Goal: Task Accomplishment & Management: Manage account settings

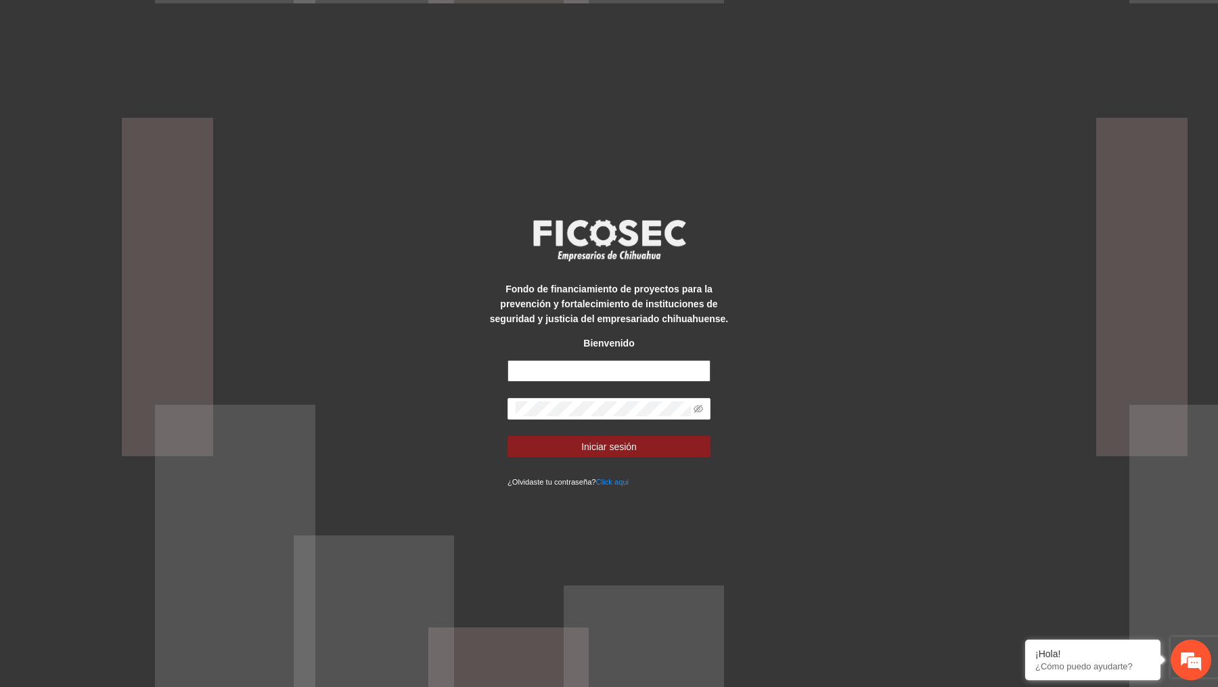
click at [603, 373] on input "text" at bounding box center [609, 371] width 203 height 22
type input "**********"
click at [508, 436] on button "Iniciar sesión" at bounding box center [609, 447] width 203 height 22
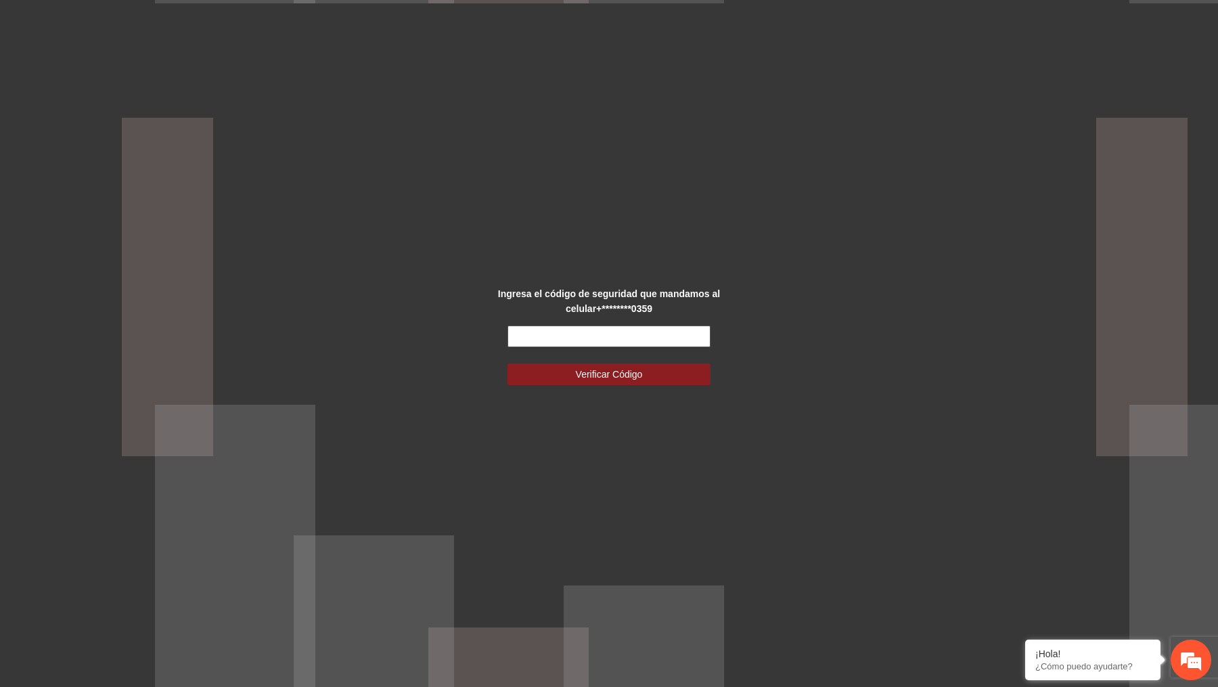
click at [543, 328] on input "text" at bounding box center [609, 337] width 203 height 22
type input "******"
click at [508, 363] on button "Verificar Código" at bounding box center [609, 374] width 203 height 22
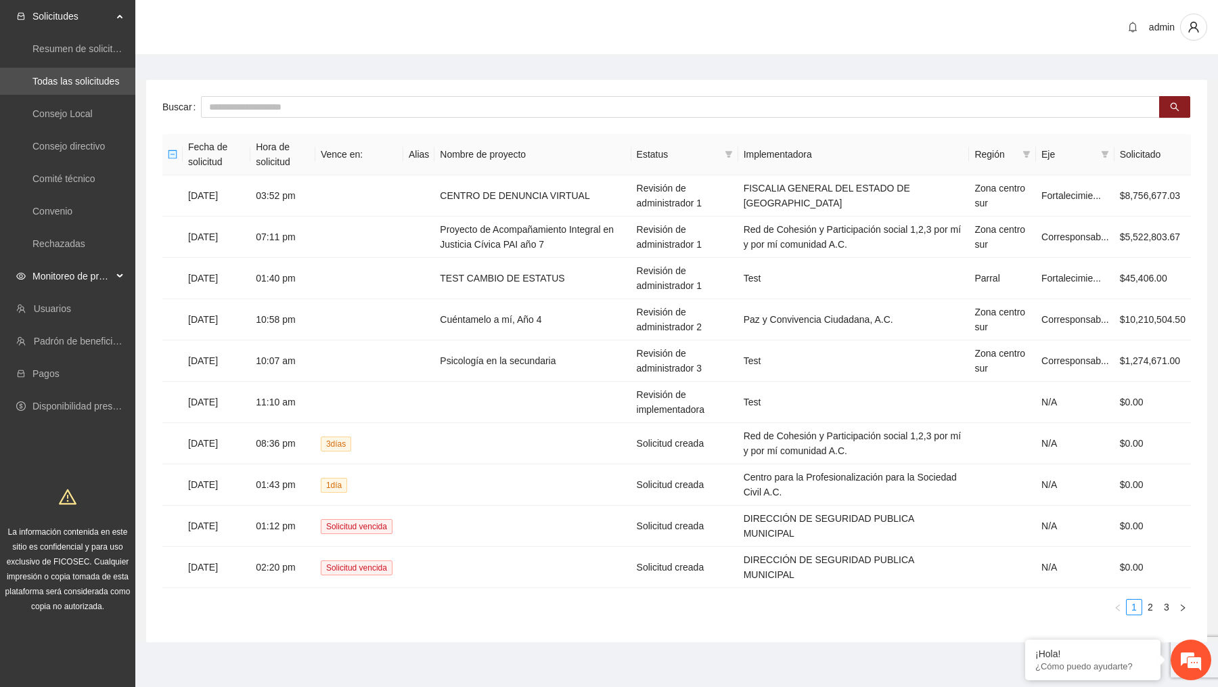
click at [96, 282] on span "Monitoreo de proyectos" at bounding box center [72, 276] width 80 height 27
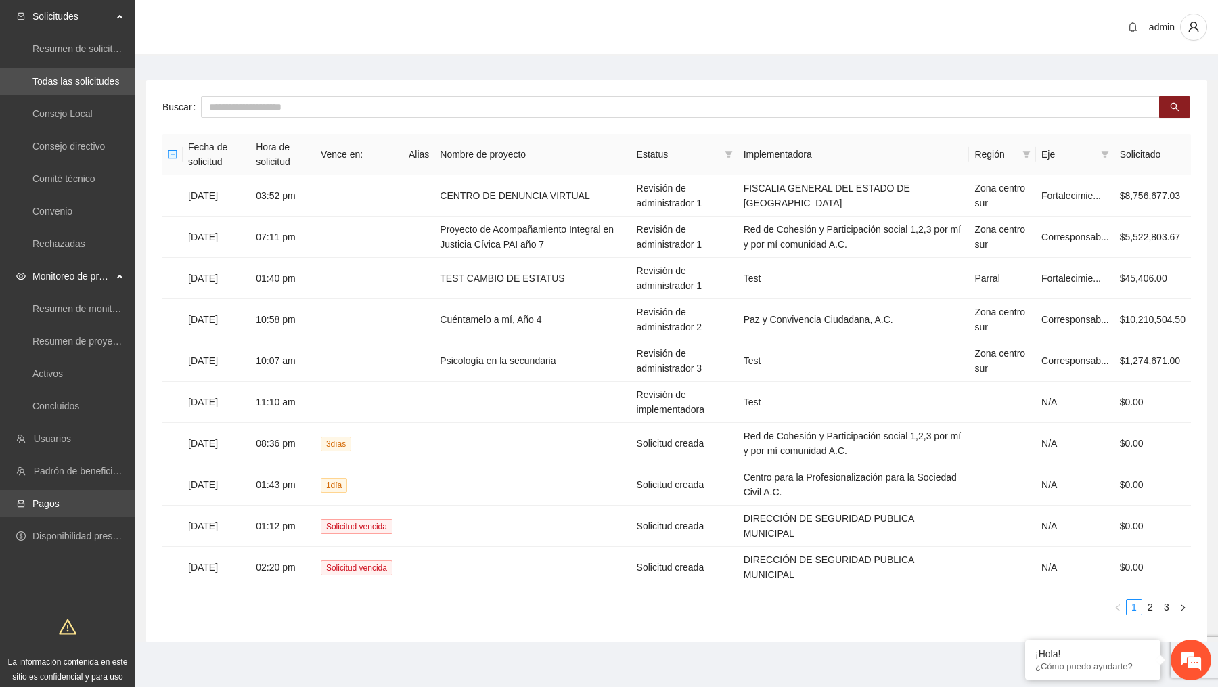
click at [60, 498] on link "Pagos" at bounding box center [45, 503] width 27 height 11
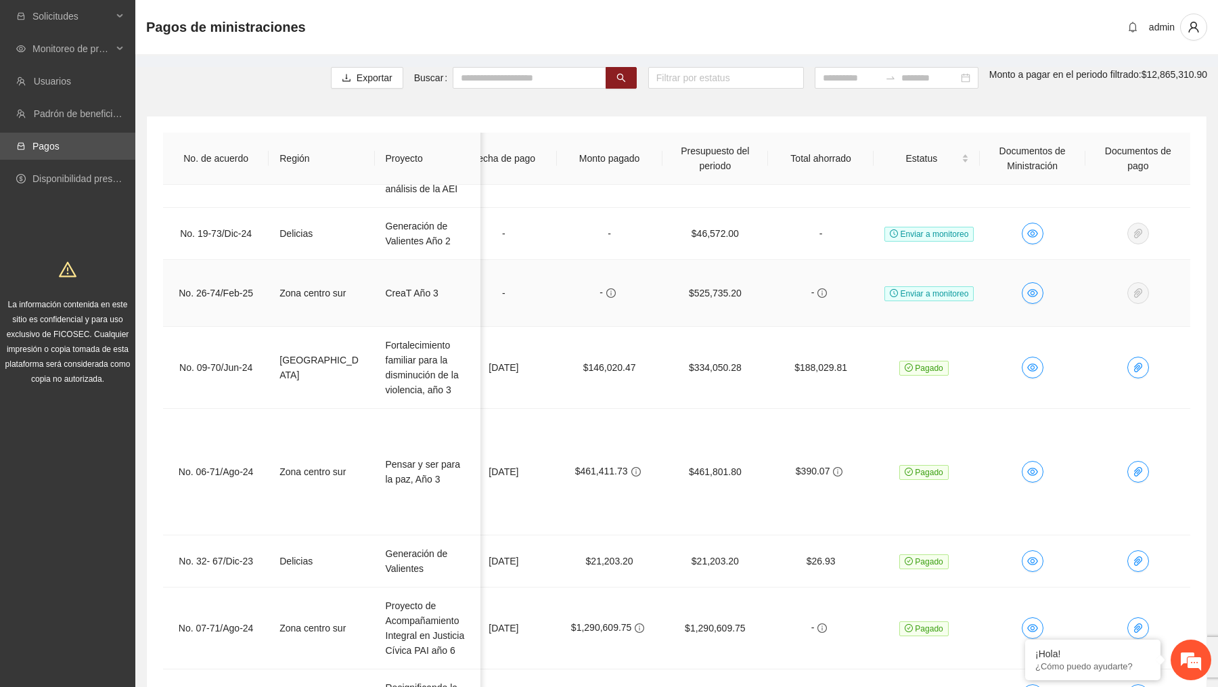
scroll to position [624, 664]
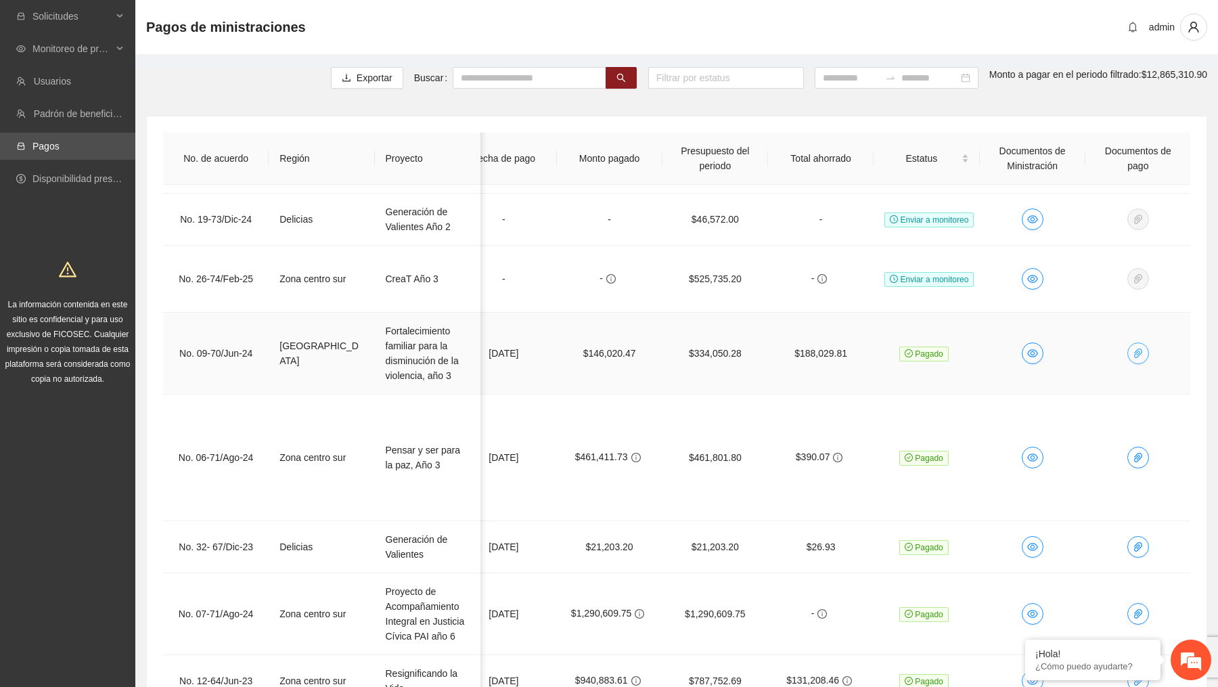
click at [1142, 348] on icon "paper-clip" at bounding box center [1138, 353] width 11 height 11
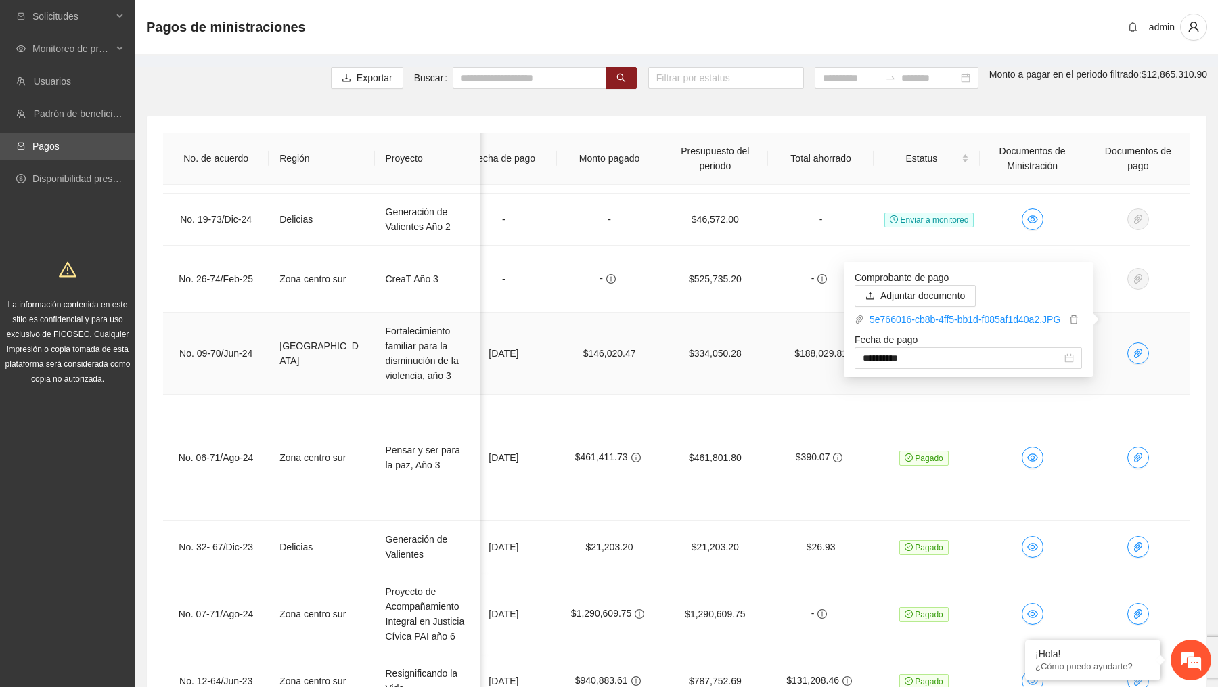
click at [792, 313] on td "$188,029.81" at bounding box center [821, 354] width 106 height 82
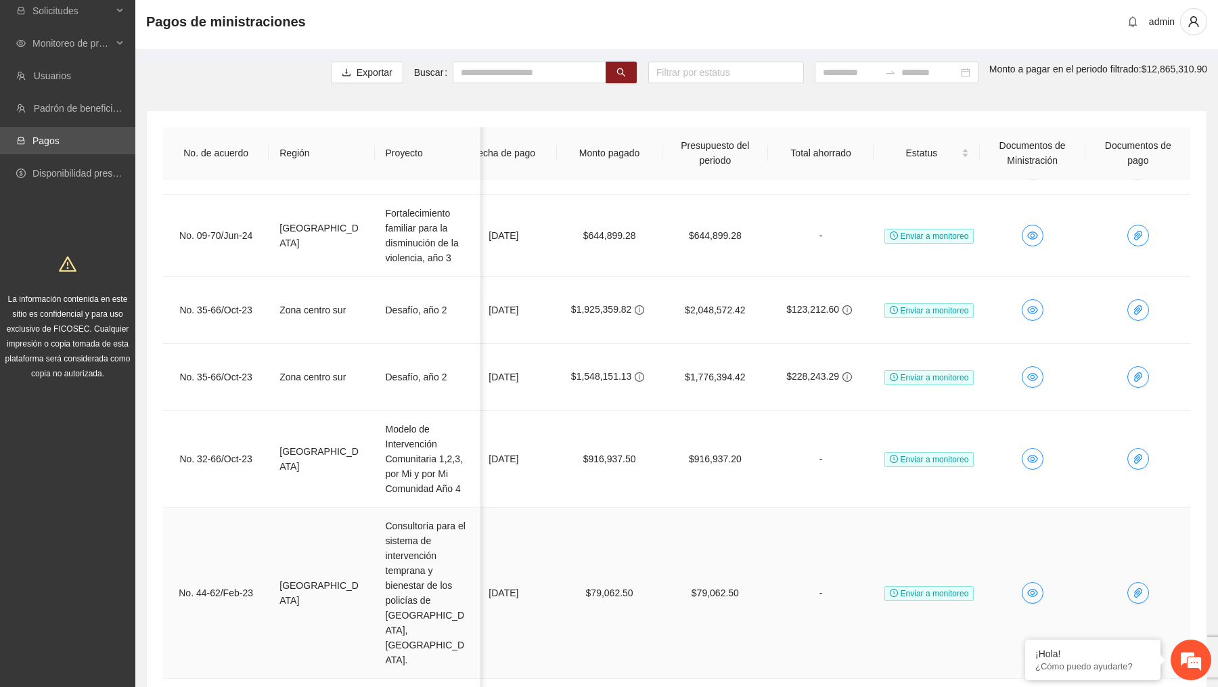
scroll to position [211, 0]
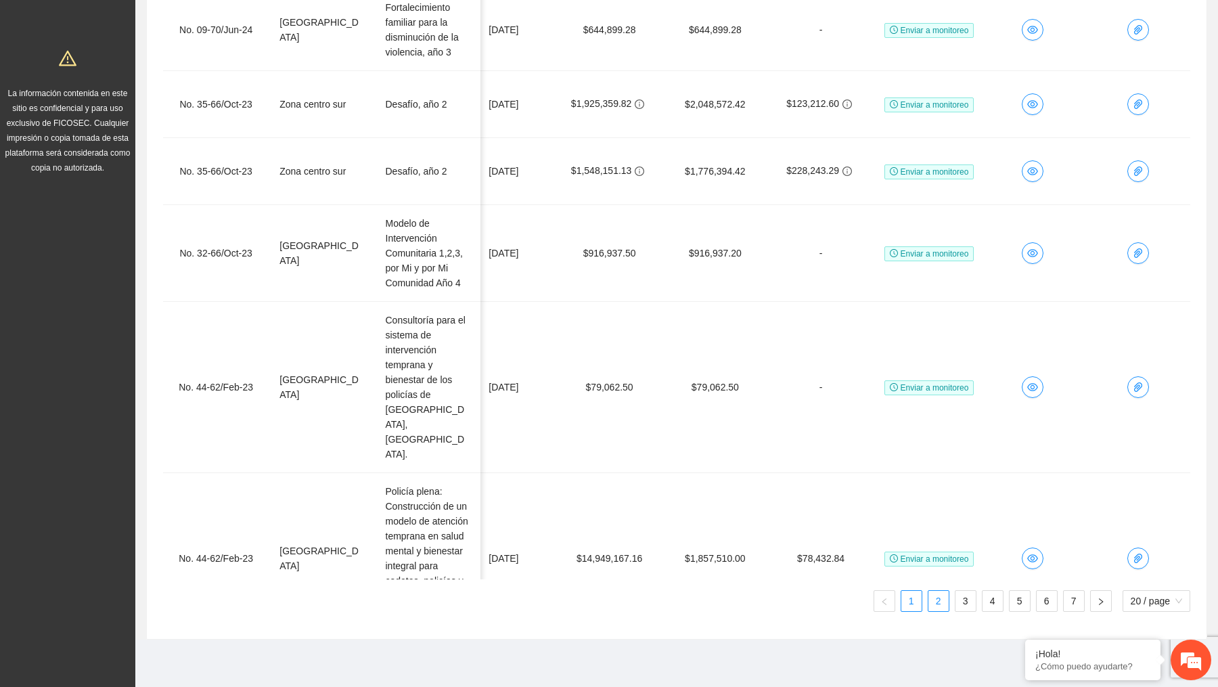
click at [938, 602] on link "2" at bounding box center [939, 601] width 20 height 20
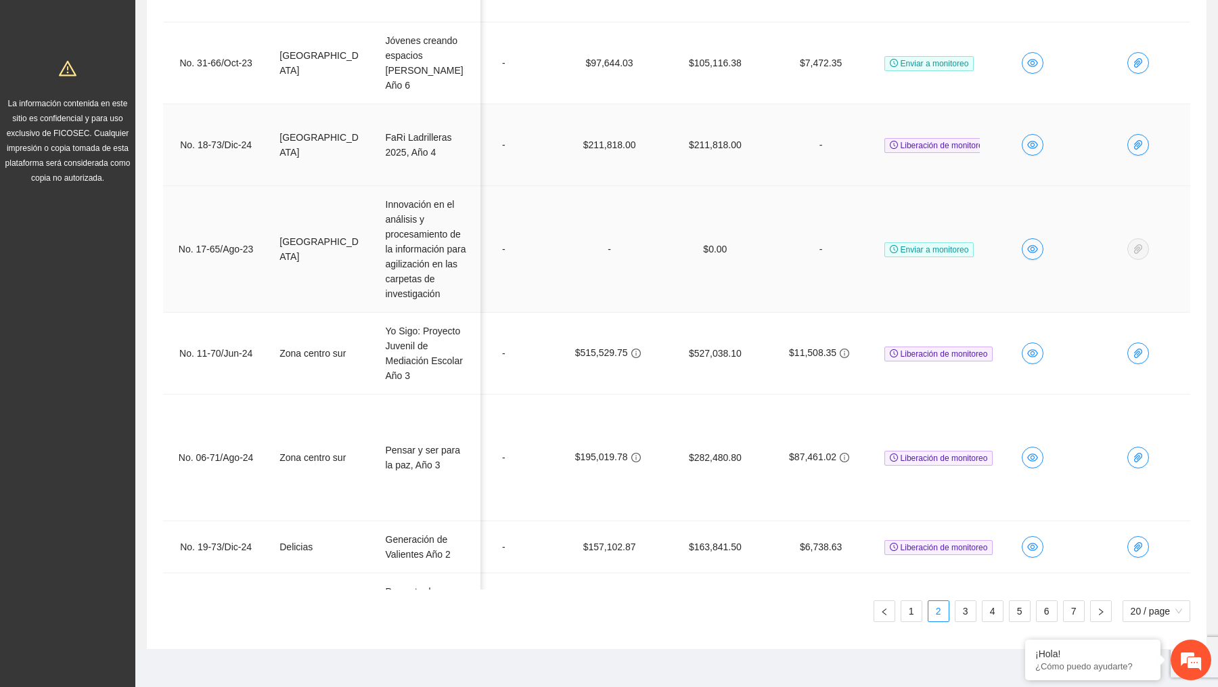
scroll to position [189, 664]
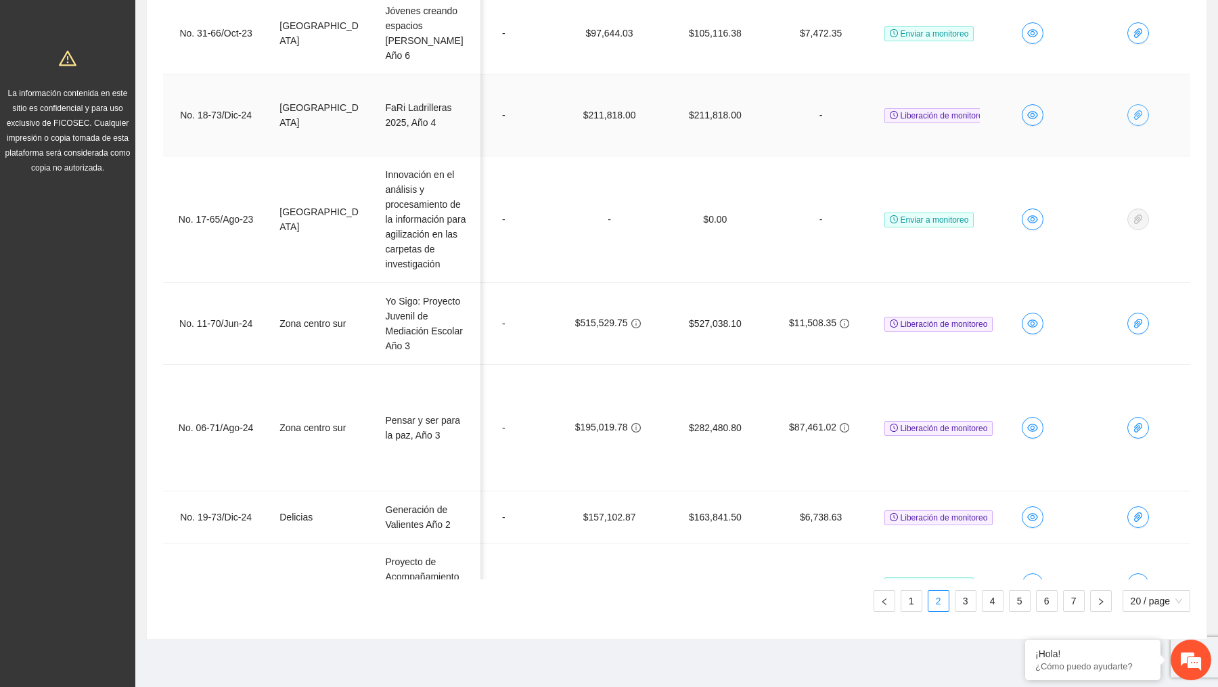
click at [1136, 110] on icon "paper-clip" at bounding box center [1138, 115] width 11 height 11
click at [969, 79] on button "Adjuntar documento" at bounding box center [1005, 79] width 121 height 22
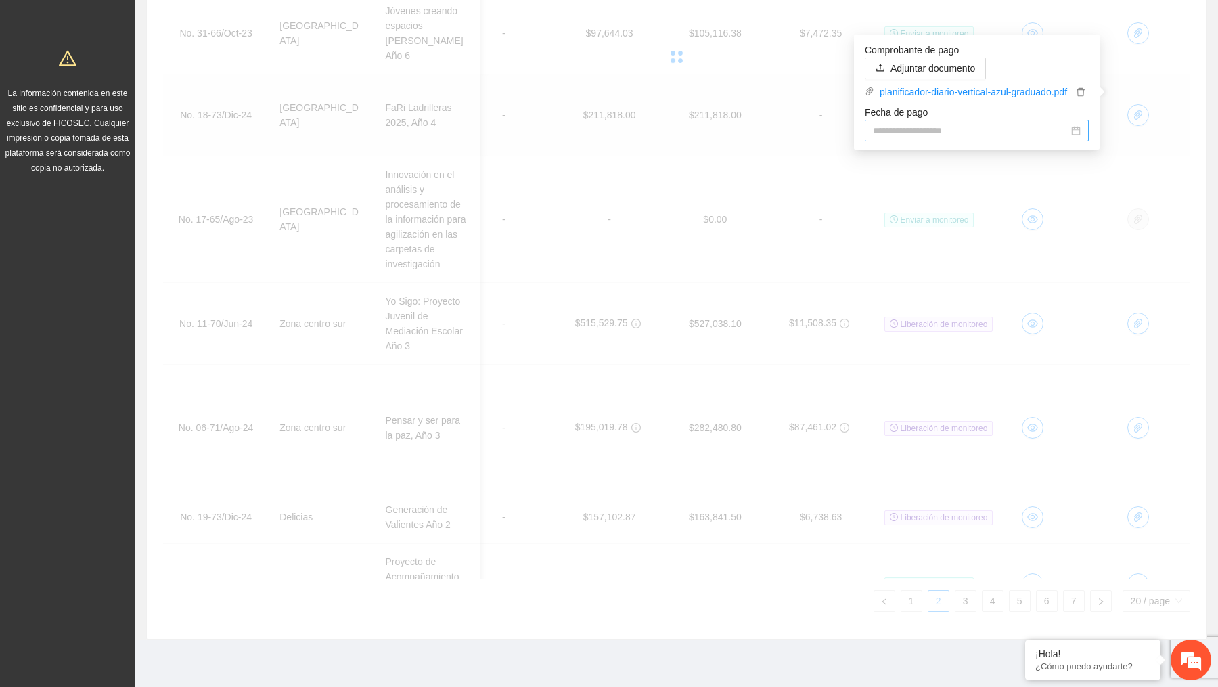
click at [1015, 123] on input "Fecha de pago" at bounding box center [971, 130] width 196 height 15
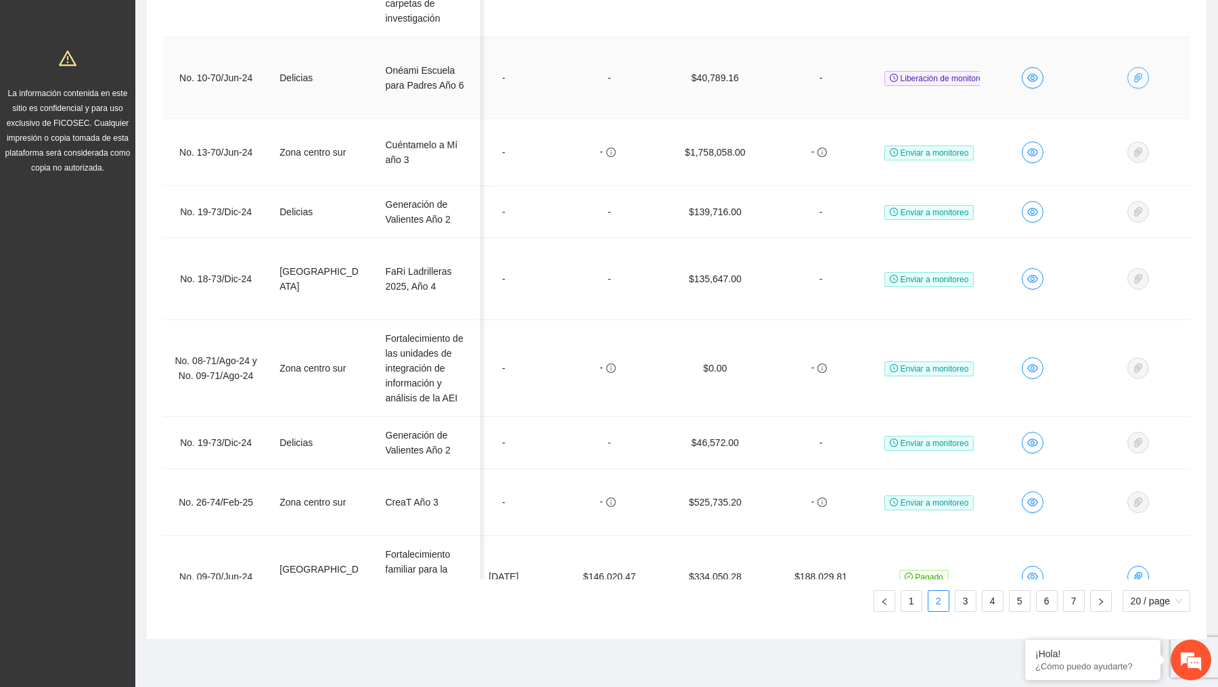
click at [1133, 78] on icon "paper-clip" at bounding box center [1138, 77] width 11 height 11
click at [1027, 106] on input "Fecha de pago" at bounding box center [1014, 105] width 120 height 15
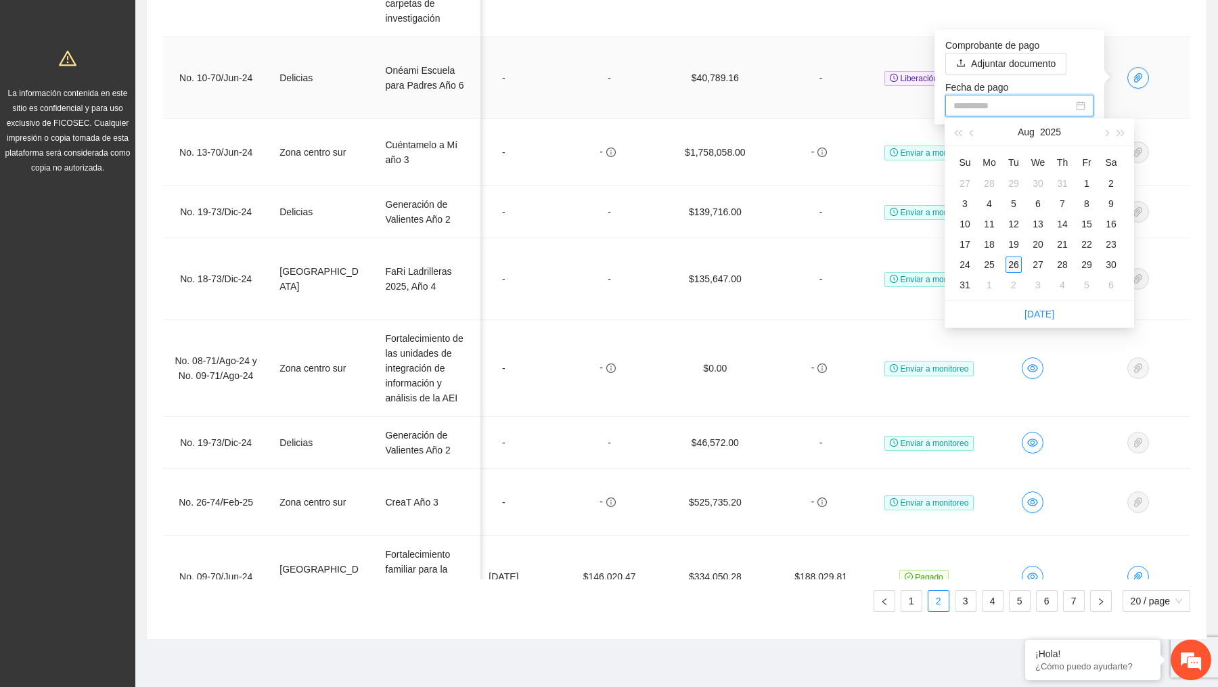
type input "**********"
click at [1015, 266] on div "26" at bounding box center [1014, 264] width 16 height 16
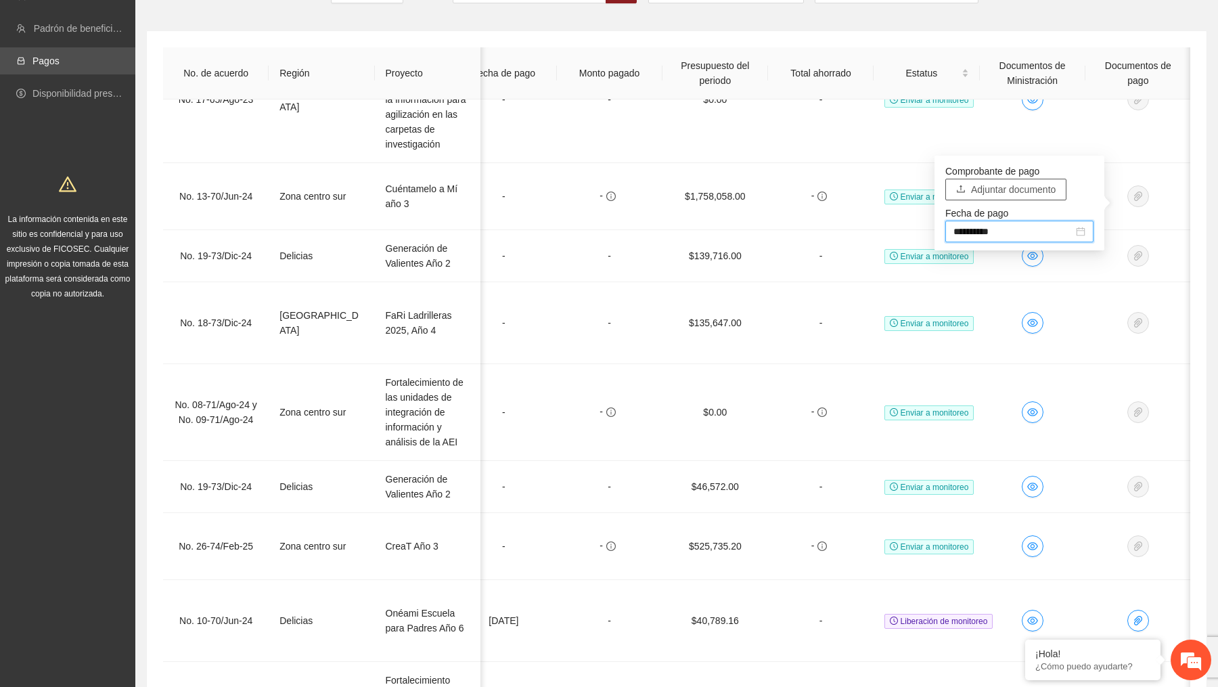
scroll to position [189, 662]
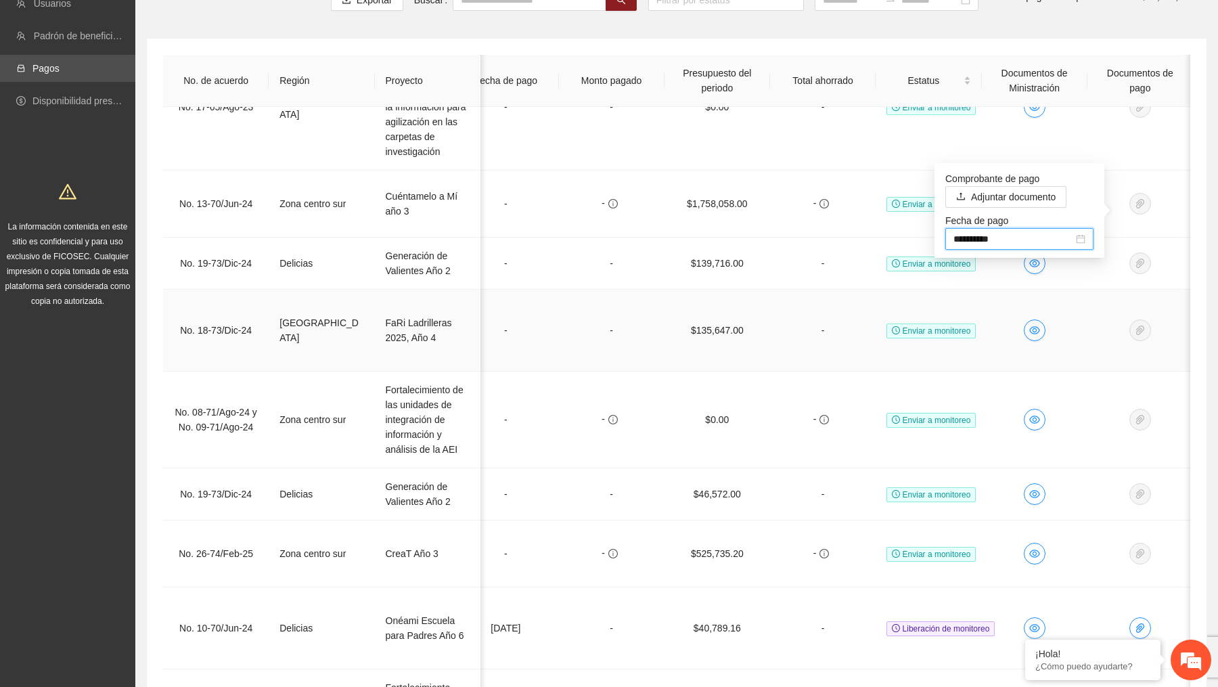
click at [1051, 307] on td at bounding box center [1035, 331] width 106 height 82
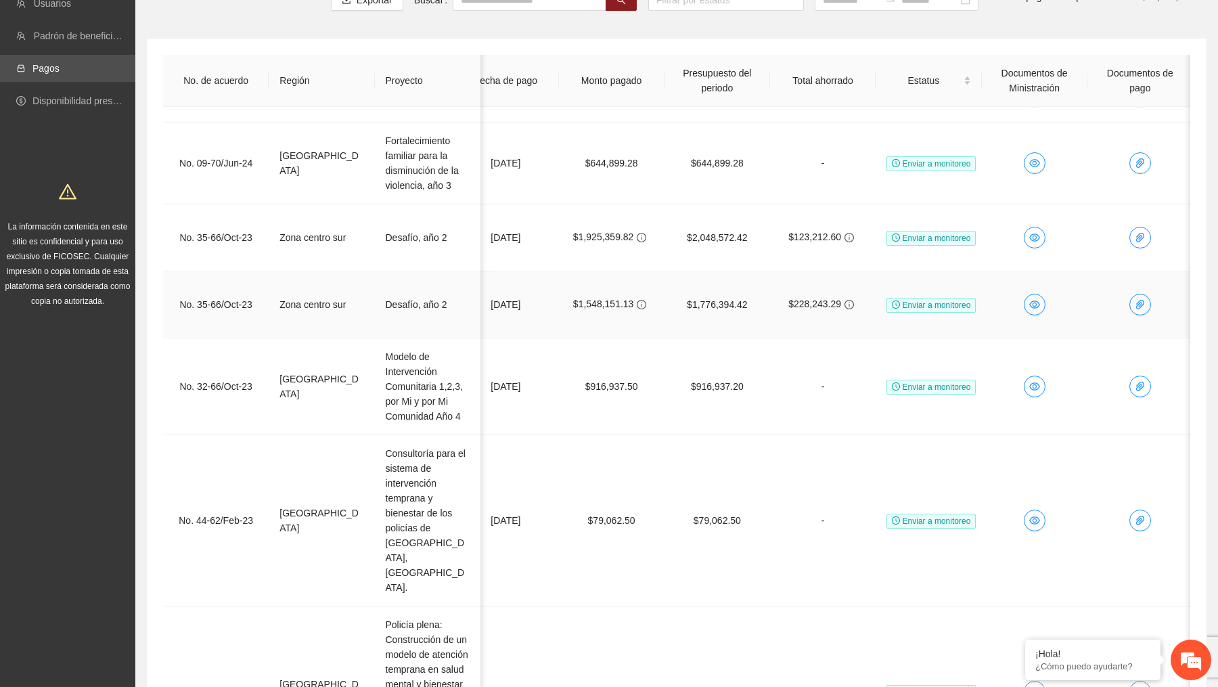
scroll to position [211, 0]
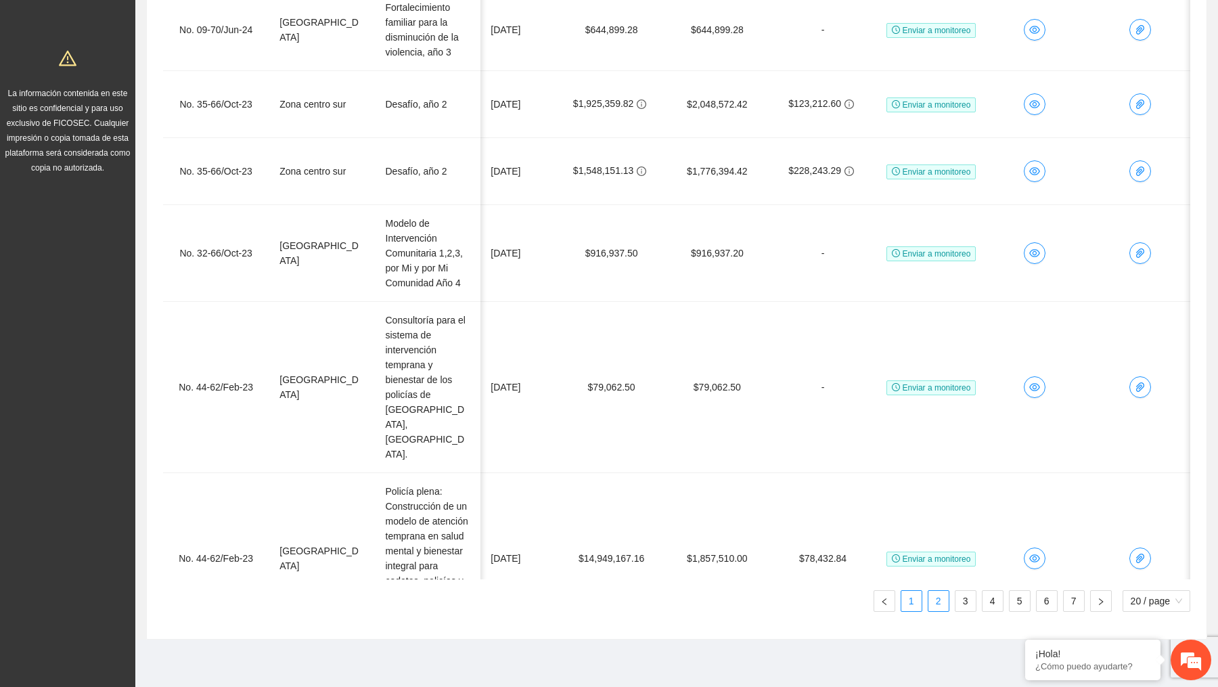
click at [908, 603] on link "1" at bounding box center [911, 601] width 20 height 20
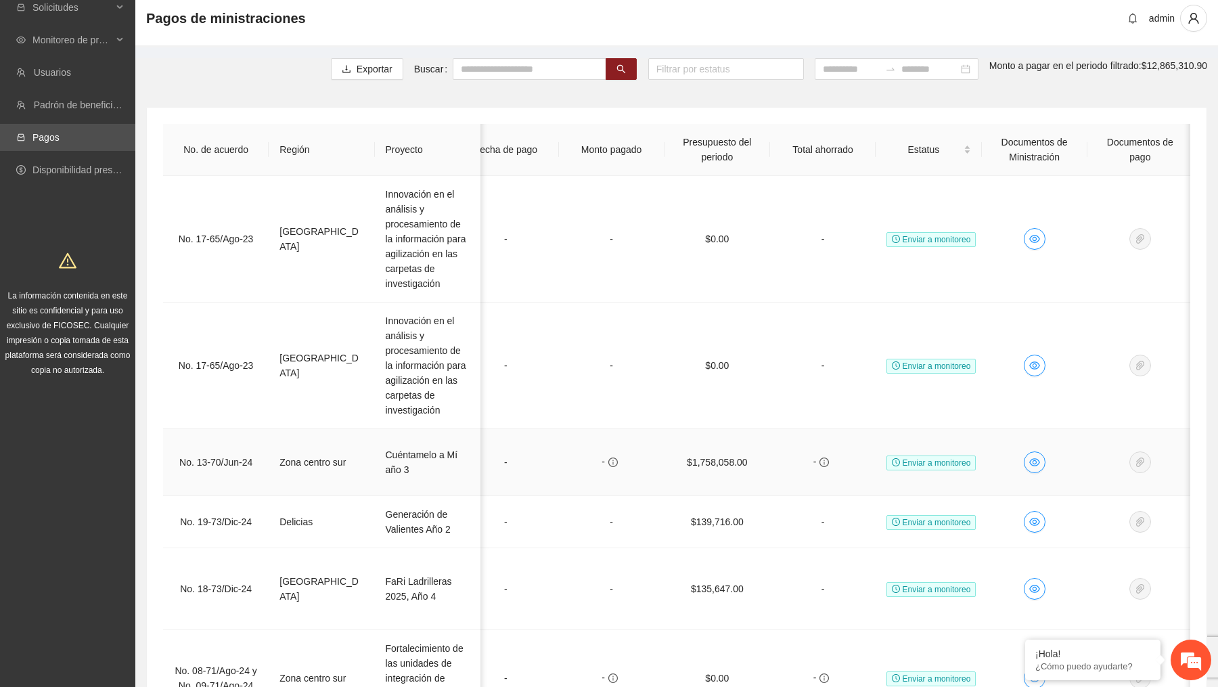
scroll to position [0, 0]
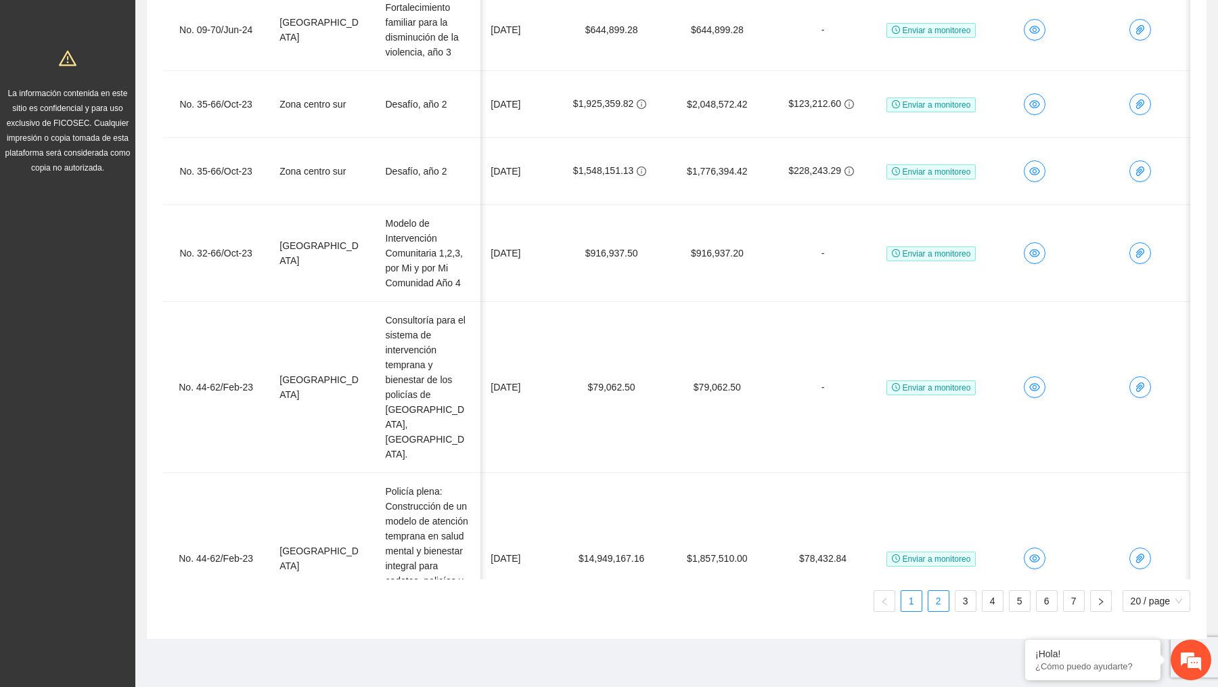
click at [935, 593] on link "2" at bounding box center [939, 601] width 20 height 20
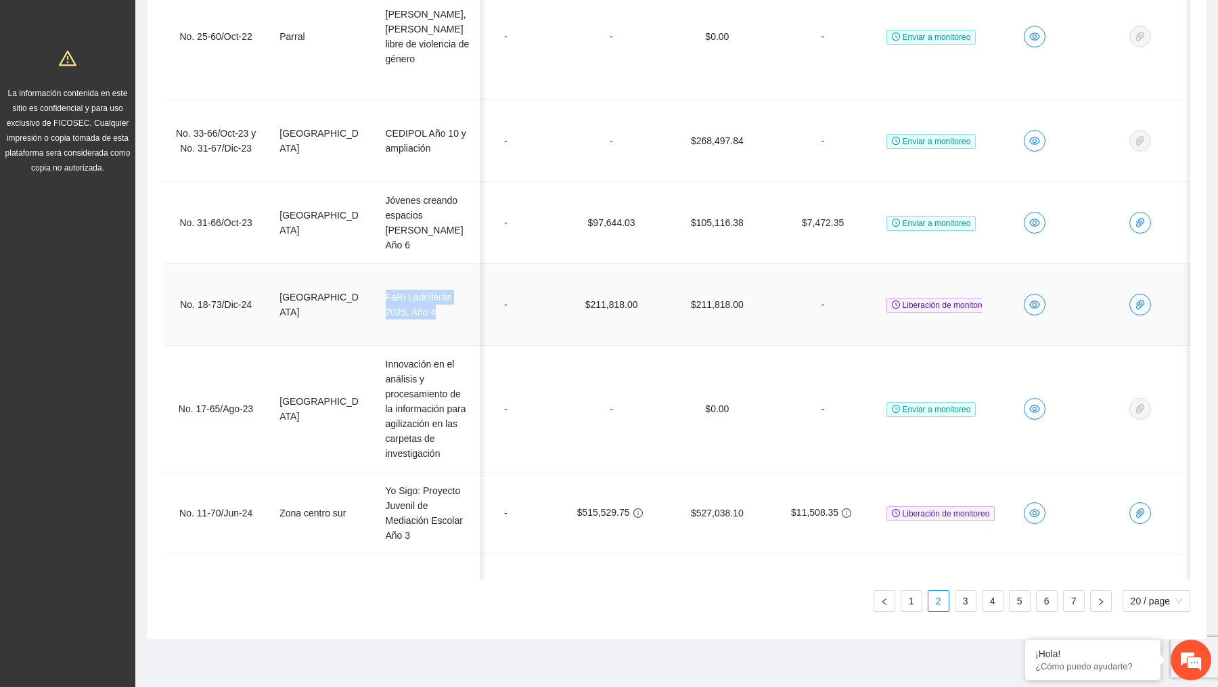
drag, startPoint x: 382, startPoint y: 273, endPoint x: 451, endPoint y: 292, distance: 72.4
click at [451, 292] on td "FaRi Ladrilleras 2025, Año 4" at bounding box center [428, 305] width 106 height 82
copy td "FaRi Ladrilleras 2025, Año 4"
click at [391, 275] on td "FaRi Ladrilleras 2025, Año 4" at bounding box center [428, 305] width 106 height 82
drag, startPoint x: 386, startPoint y: 273, endPoint x: 450, endPoint y: 293, distance: 66.6
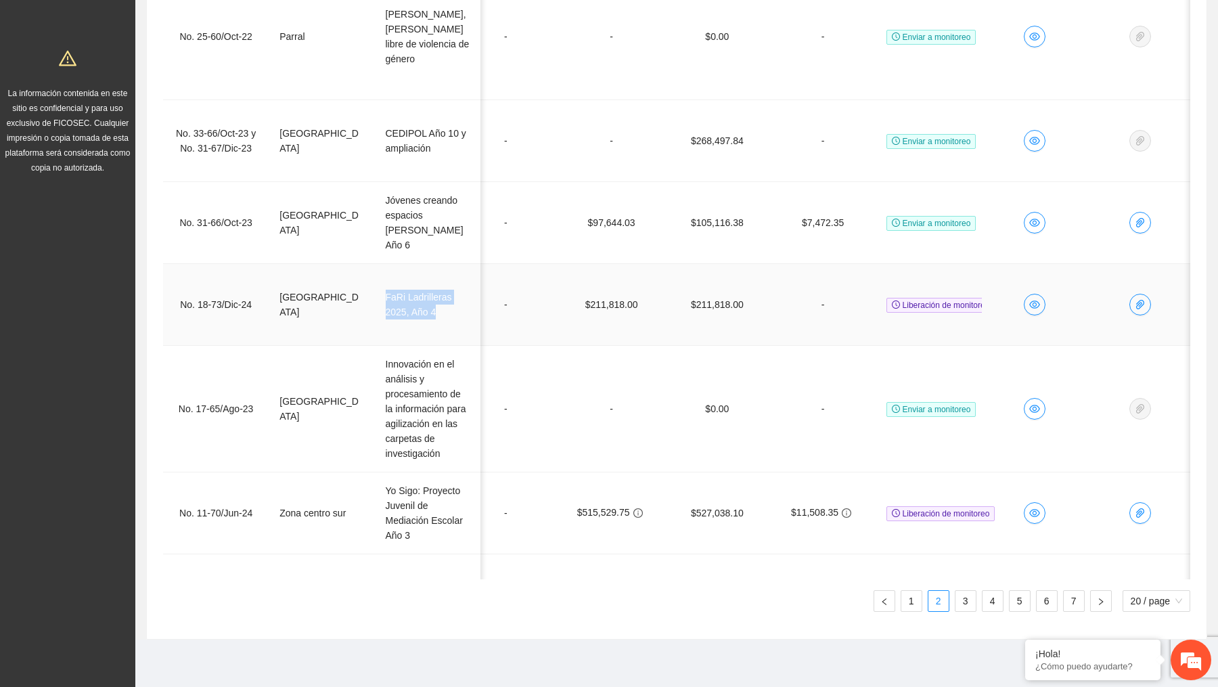
click at [450, 293] on td "FaRi Ladrilleras 2025, Año 4" at bounding box center [428, 305] width 106 height 82
copy td "FaRi Ladrilleras 2025, Año 4"
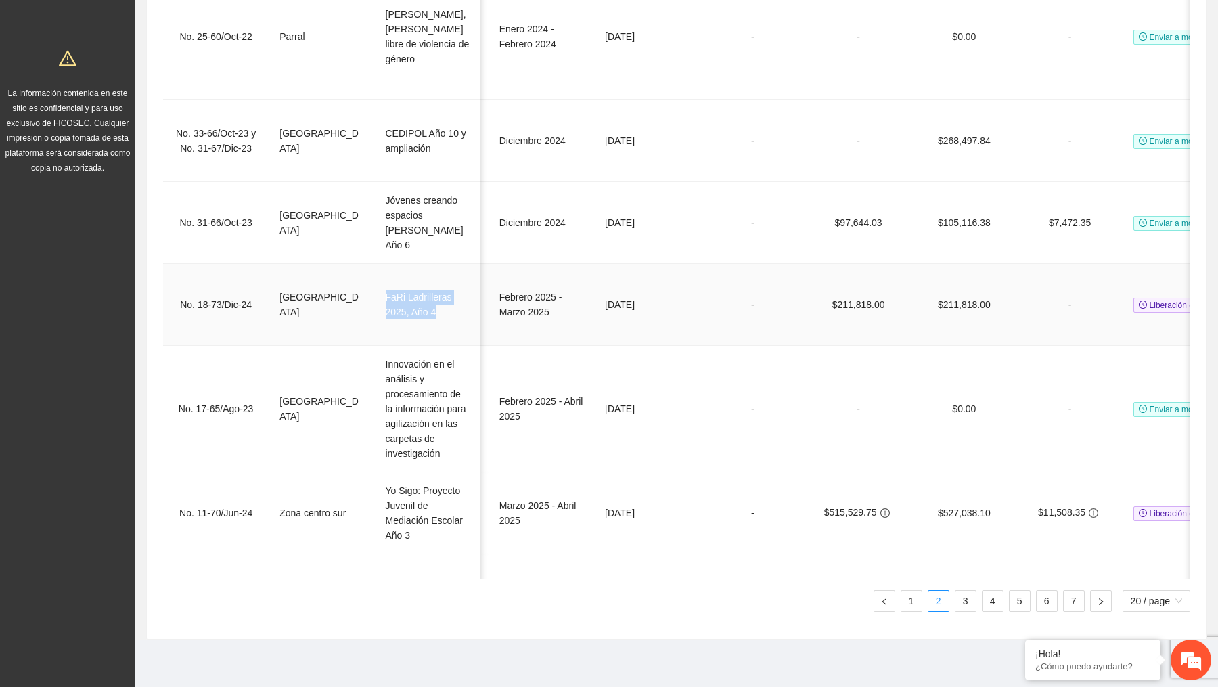
scroll to position [0, 417]
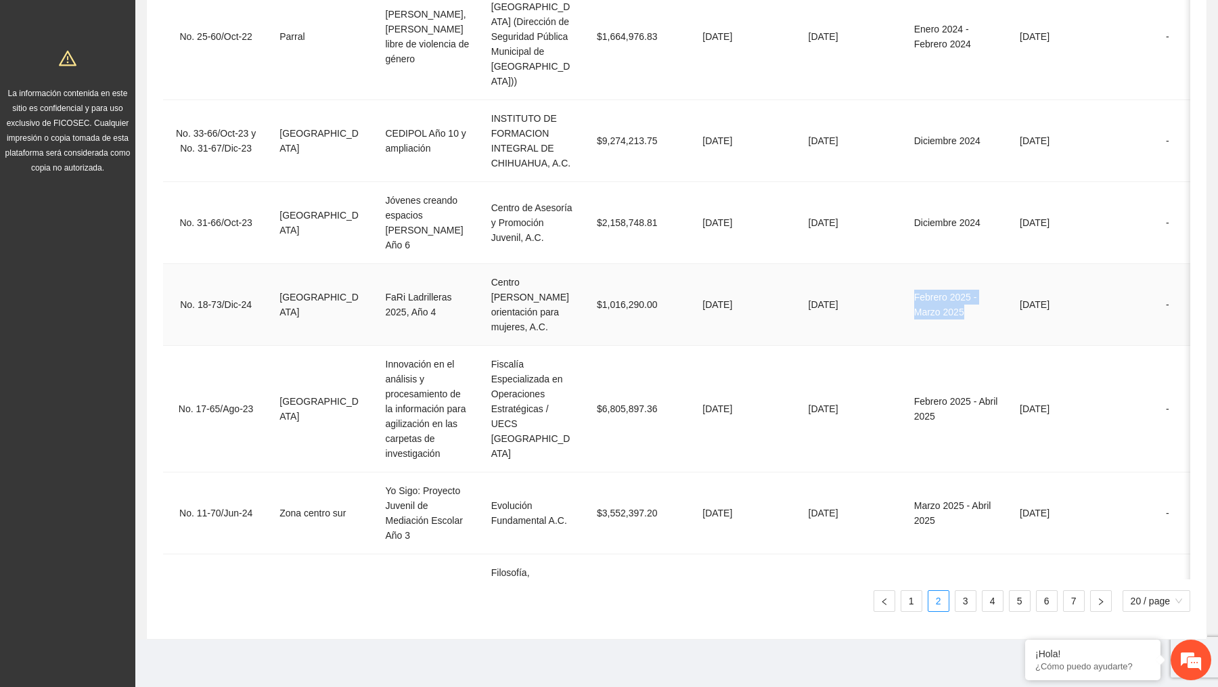
drag, startPoint x: 914, startPoint y: 271, endPoint x: 971, endPoint y: 294, distance: 61.3
click at [971, 294] on td "Febrero 2025 - Marzo 2025" at bounding box center [956, 305] width 106 height 82
copy td "Febrero 2025 - Marzo 2025"
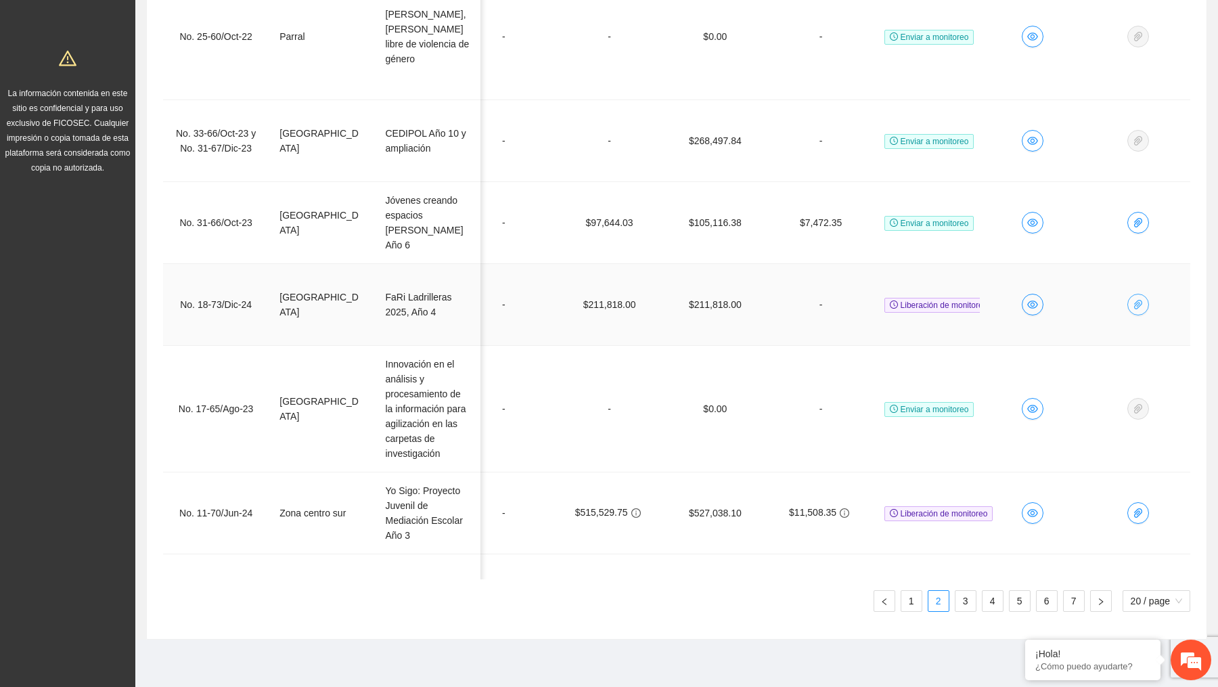
click at [1133, 299] on icon "paper-clip" at bounding box center [1138, 304] width 11 height 11
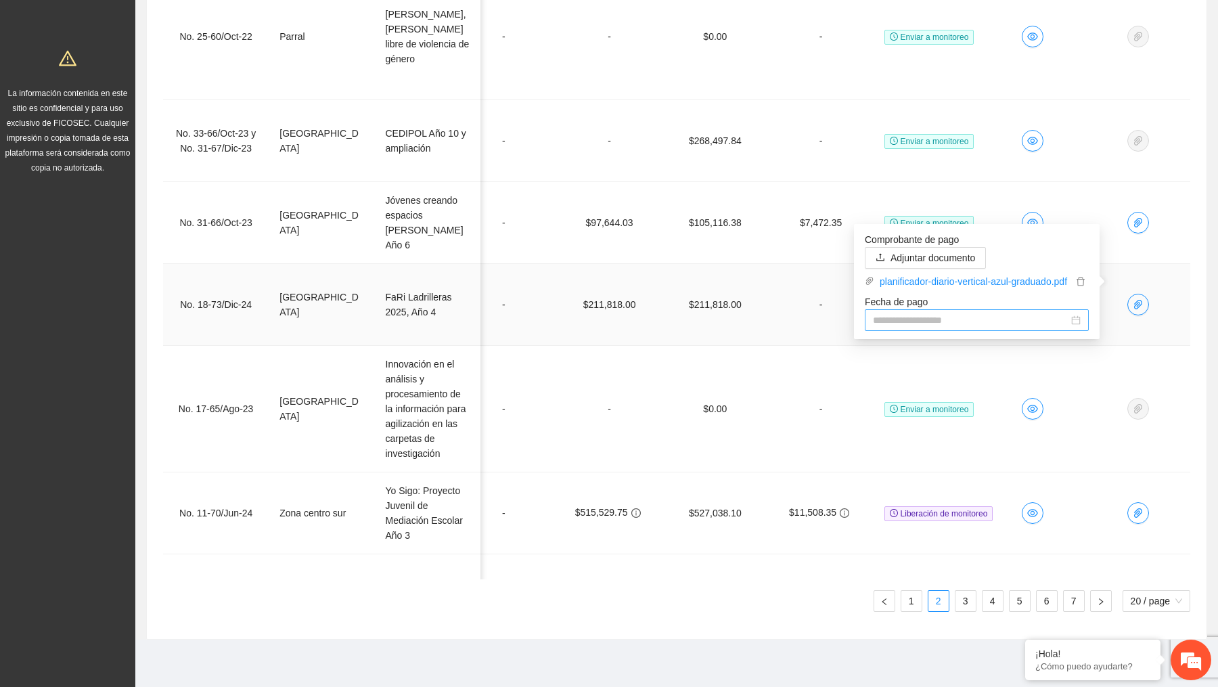
click at [952, 313] on input "Fecha de pago" at bounding box center [971, 320] width 196 height 15
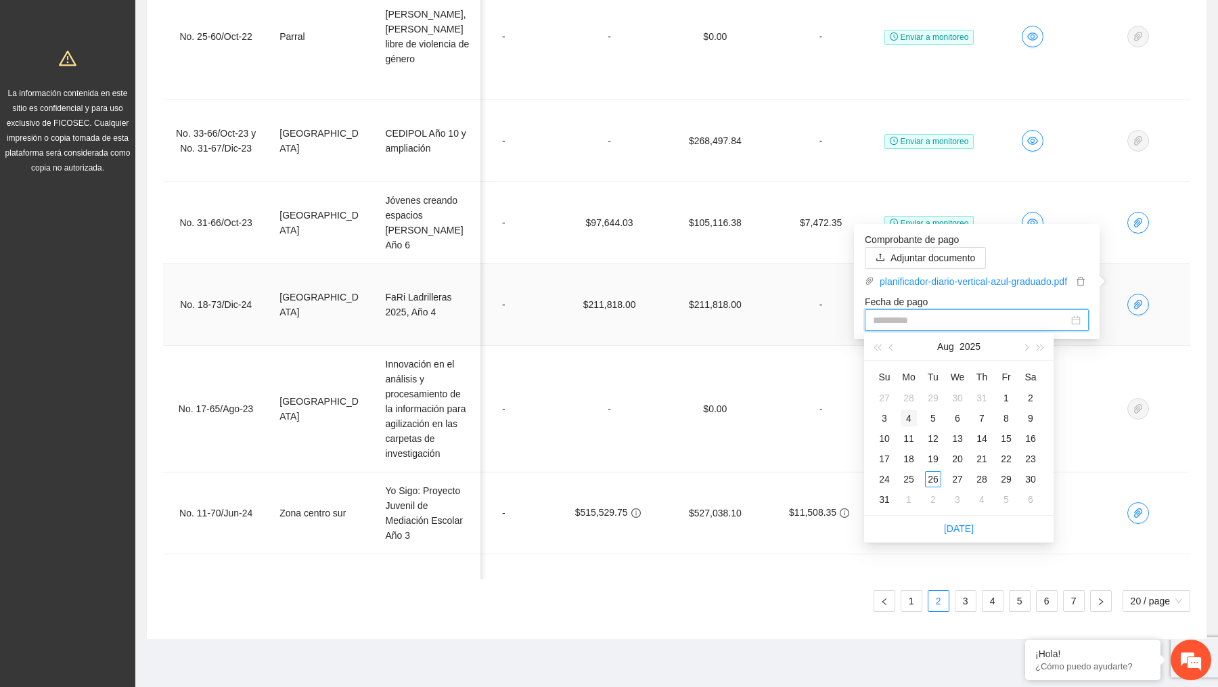
click at [908, 413] on div "4" at bounding box center [909, 418] width 16 height 16
type input "**********"
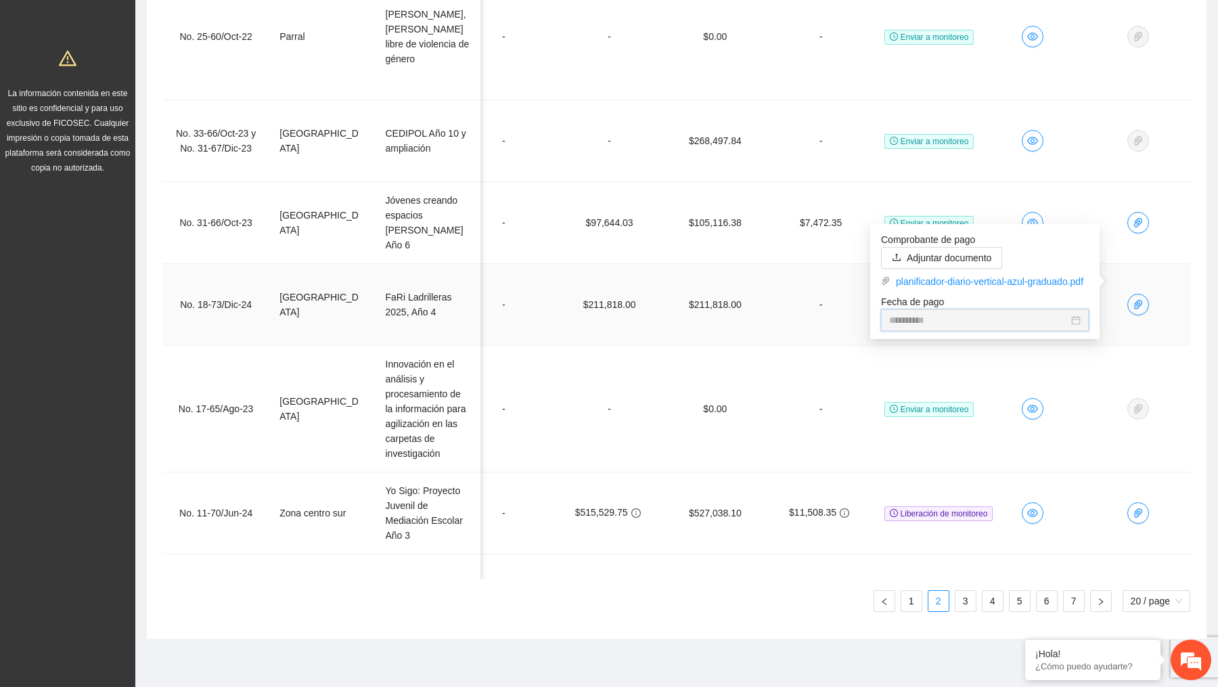
click at [822, 296] on td "-" at bounding box center [821, 305] width 106 height 82
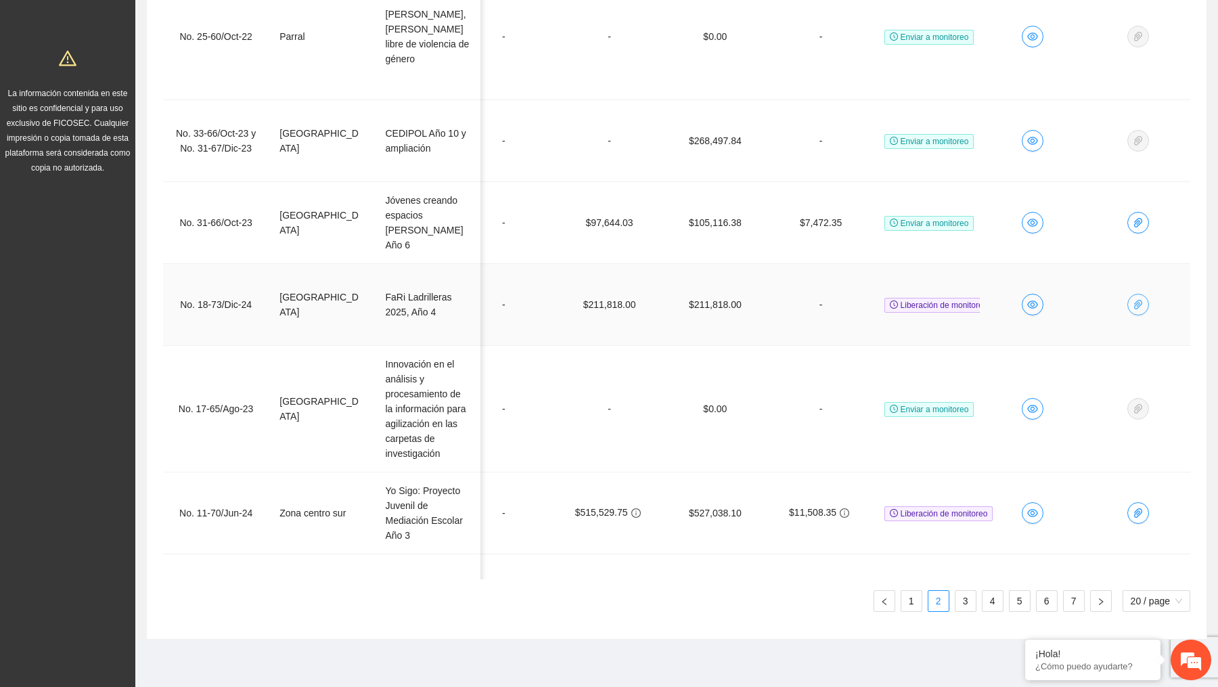
click at [1134, 300] on icon "paper-clip" at bounding box center [1138, 304] width 8 height 9
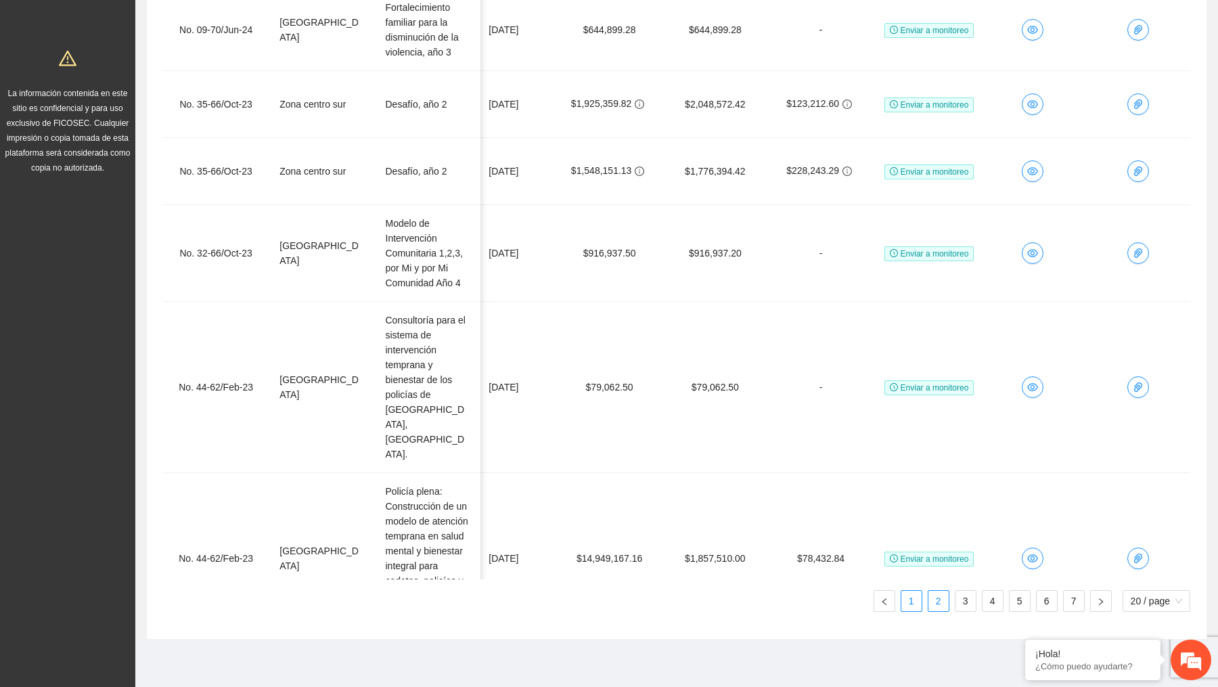
click at [917, 600] on link "1" at bounding box center [911, 601] width 20 height 20
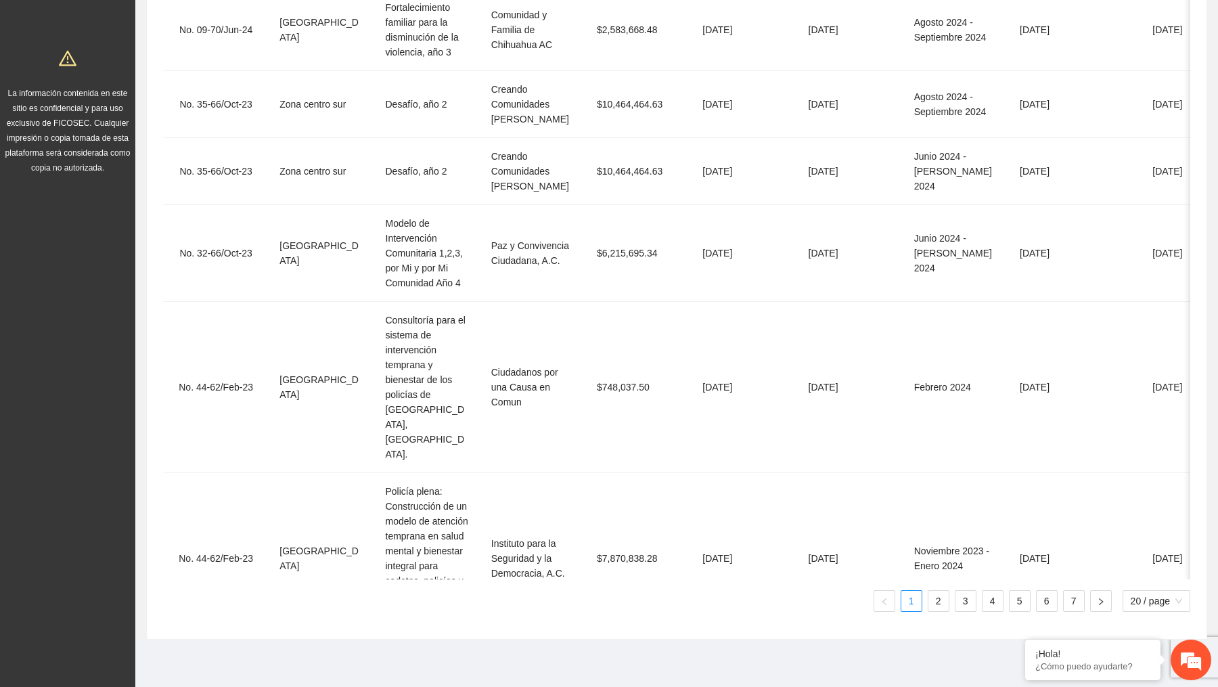
click at [935, 610] on li "2" at bounding box center [939, 601] width 22 height 22
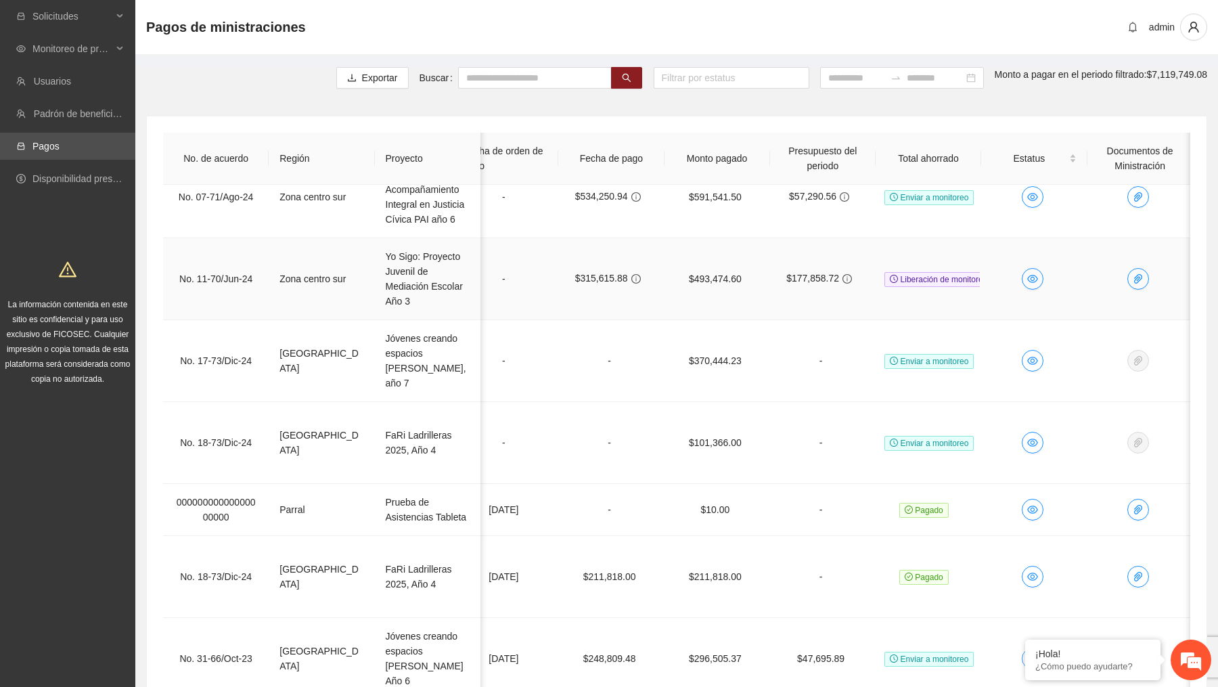
scroll to position [0, 664]
